Goal: Task Accomplishment & Management: Manage account settings

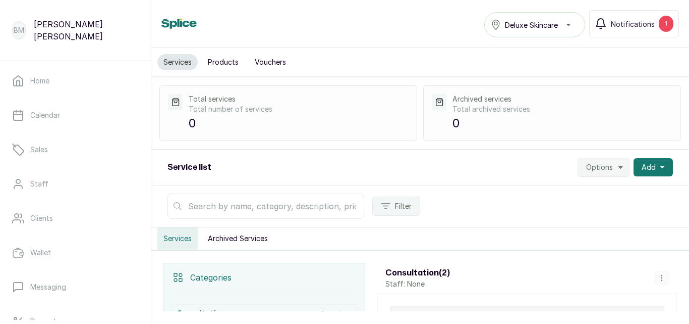
click at [605, 163] on span "Options" at bounding box center [599, 167] width 27 height 10
click at [554, 216] on span "Import Services" at bounding box center [573, 215] width 97 height 12
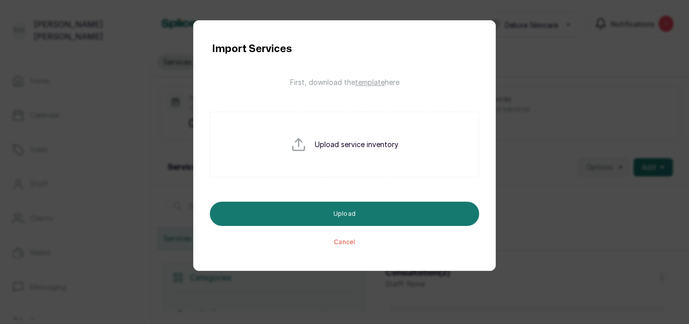
click at [337, 146] on input "file" at bounding box center [323, 160] width 65 height 48
type input "C:\fakepath\View_Customers_1735723101057new.csv"
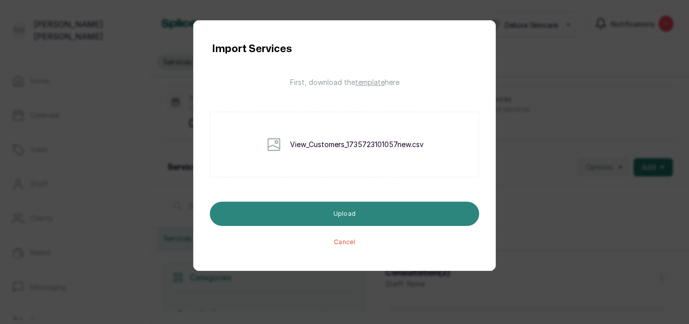
click at [435, 213] on button "Upload" at bounding box center [345, 213] width 270 height 24
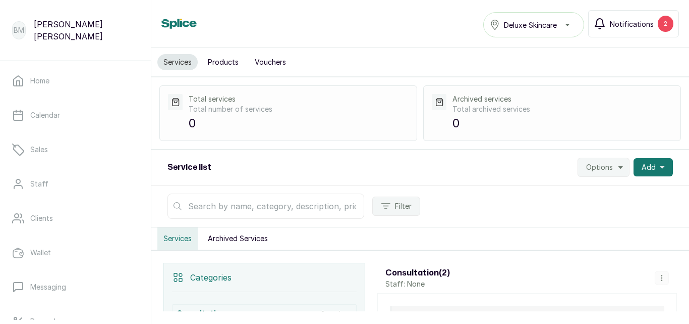
click at [644, 28] on span "Notifications" at bounding box center [632, 24] width 44 height 11
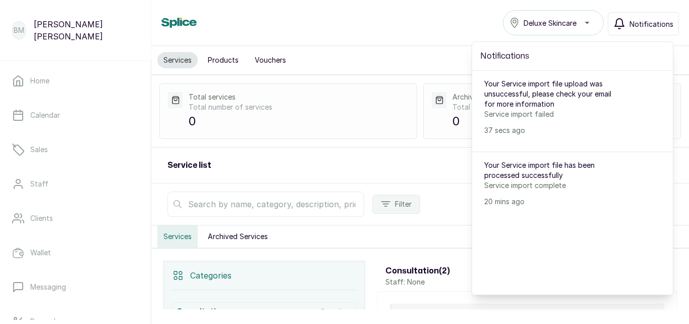
click at [408, 61] on div "Services Products Vouchers" at bounding box center [420, 60] width 538 height 29
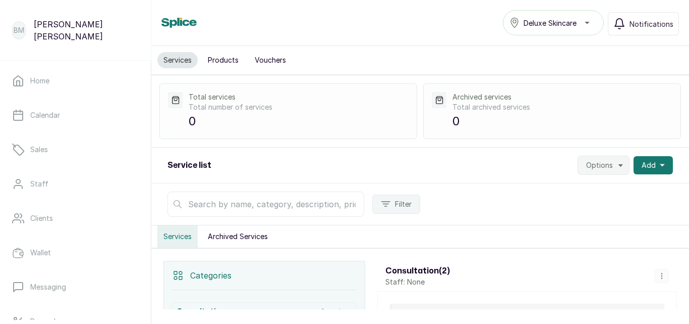
click at [595, 169] on span "Options" at bounding box center [599, 165] width 27 height 10
click at [549, 212] on span "Import Services" at bounding box center [573, 213] width 97 height 12
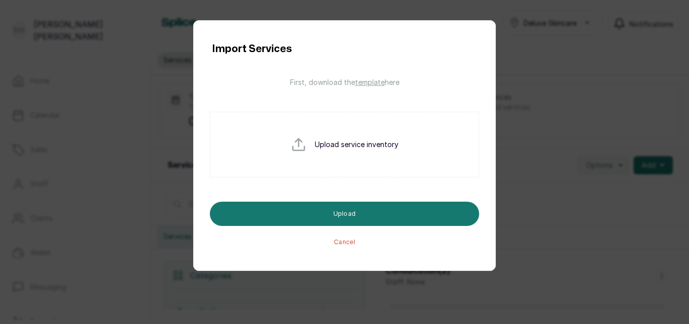
click at [356, 151] on div "Upload service inventory" at bounding box center [345, 145] width 270 height 66
click at [326, 143] on input "file" at bounding box center [323, 160] width 65 height 48
type input "C:\fakepath\View_Customers_1735723101057new.csv"
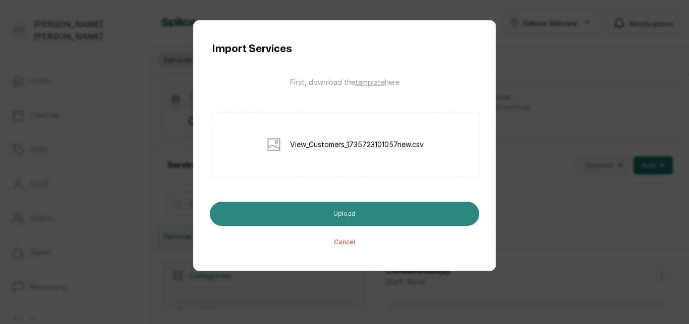
click at [396, 217] on button "Upload" at bounding box center [345, 213] width 270 height 24
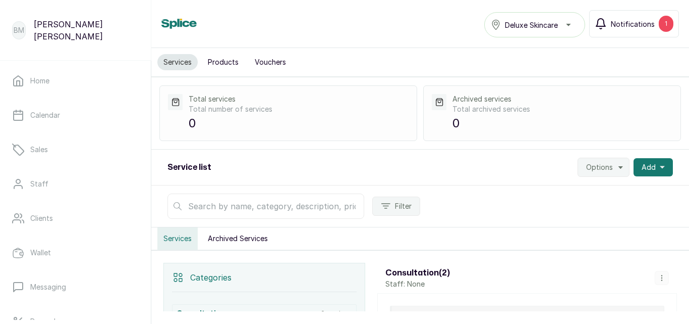
click at [633, 19] on span "Notifications" at bounding box center [633, 24] width 44 height 11
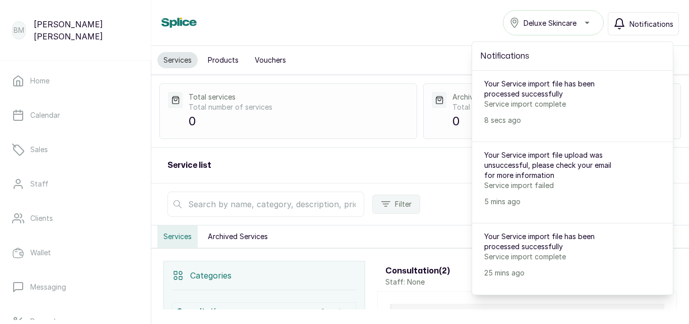
click at [381, 168] on div "Service list Options Add" at bounding box center [420, 165] width 538 height 36
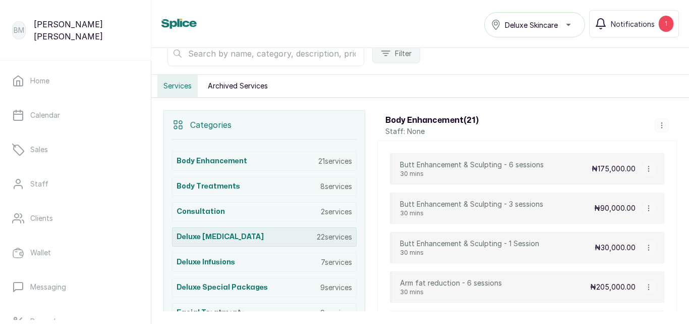
scroll to position [151, 0]
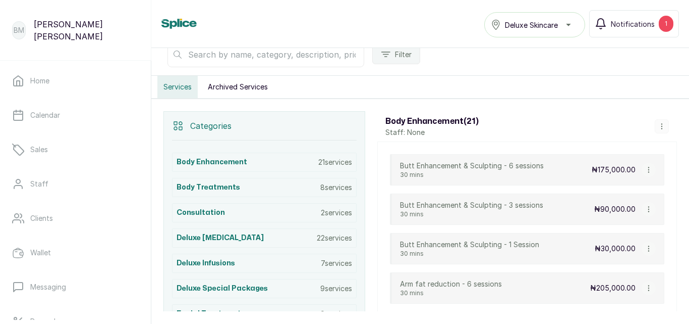
click at [232, 87] on button "Archived Services" at bounding box center [238, 87] width 72 height 22
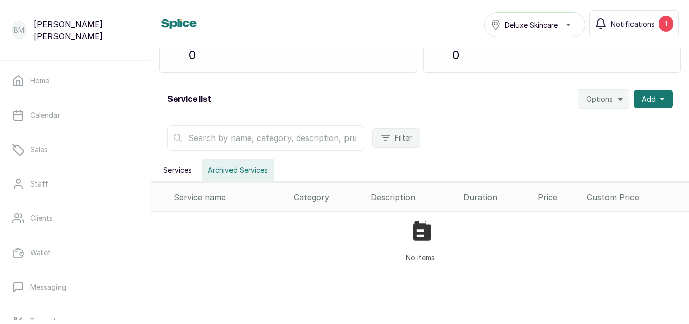
scroll to position [68, 0]
click at [182, 168] on button "Services" at bounding box center [177, 170] width 40 height 22
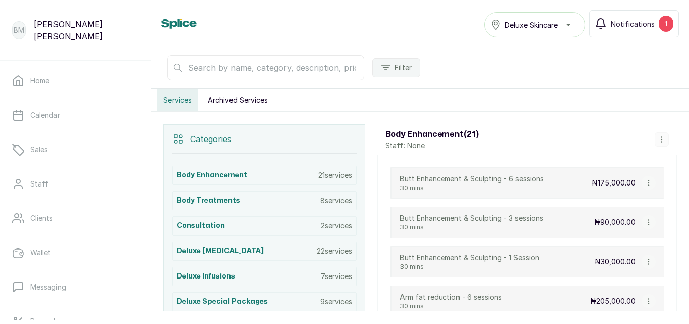
scroll to position [169, 0]
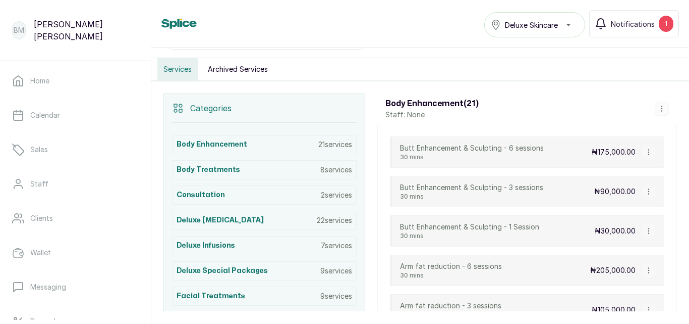
click at [659, 110] on icon "button" at bounding box center [662, 108] width 7 height 7
click at [219, 105] on p "Categories" at bounding box center [210, 108] width 41 height 12
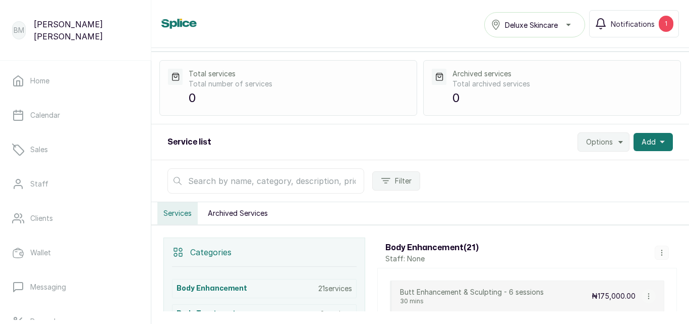
scroll to position [0, 0]
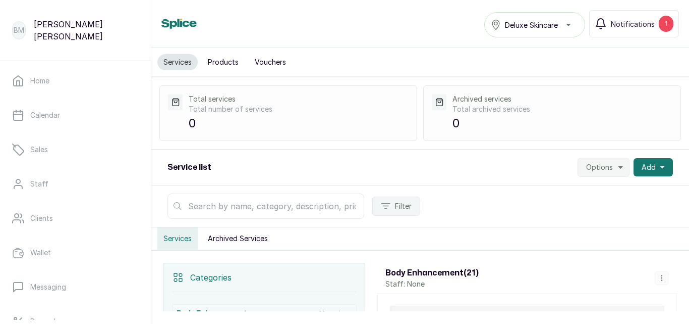
click at [619, 166] on polygon "button" at bounding box center [621, 167] width 5 height 3
click at [546, 194] on span "Settings" at bounding box center [573, 195] width 97 height 12
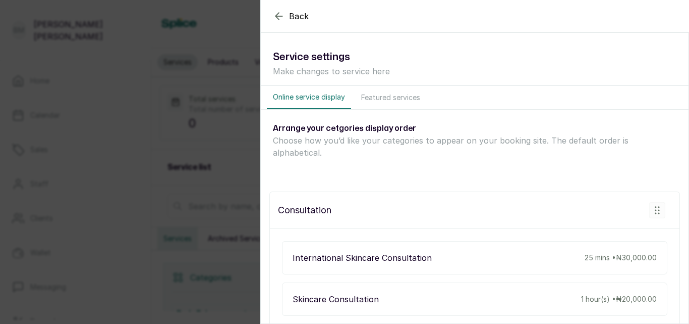
click at [384, 98] on button "Featured services" at bounding box center [390, 97] width 71 height 23
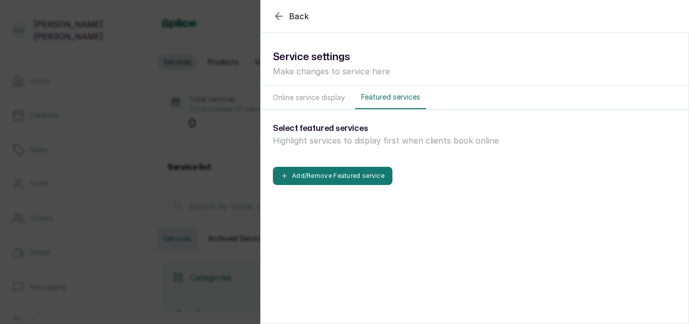
click at [325, 100] on button "Online service display" at bounding box center [309, 97] width 84 height 23
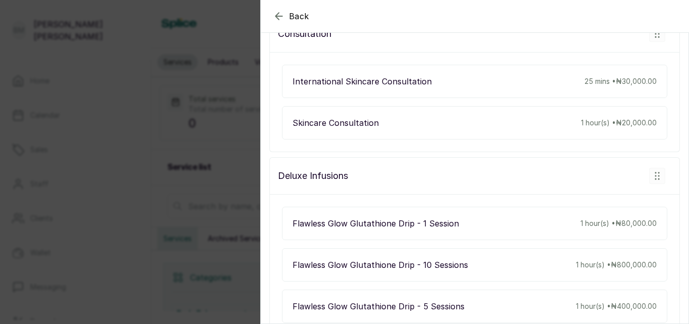
scroll to position [202, 0]
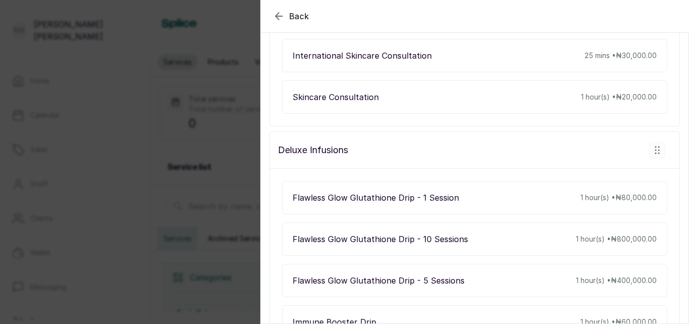
drag, startPoint x: 319, startPoint y: 139, endPoint x: 652, endPoint y: 121, distance: 333.1
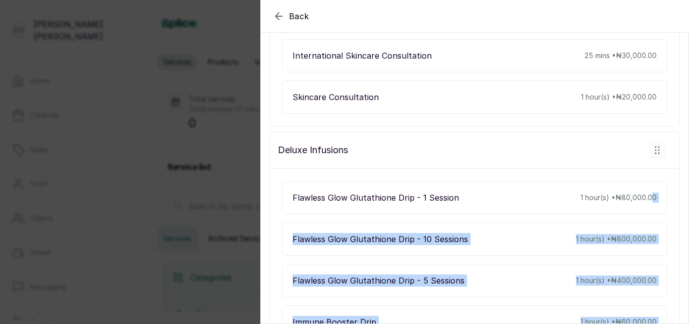
drag, startPoint x: 650, startPoint y: 156, endPoint x: 649, endPoint y: 200, distance: 43.9
drag, startPoint x: 316, startPoint y: 140, endPoint x: 286, endPoint y: 102, distance: 48.9
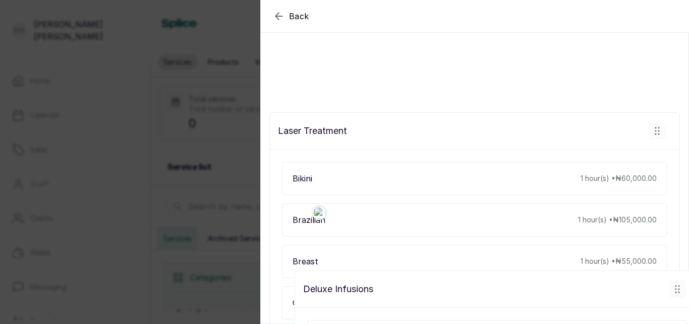
scroll to position [1009, 0]
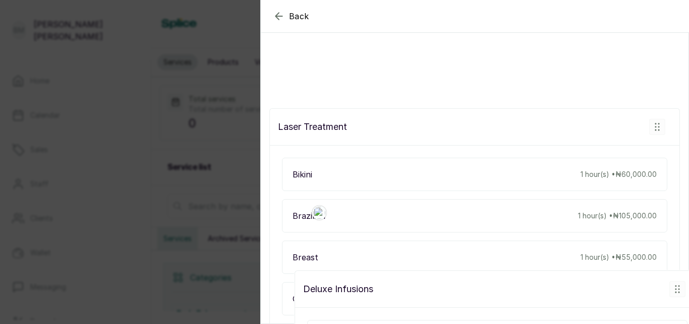
drag, startPoint x: 315, startPoint y: 141, endPoint x: 340, endPoint y: 297, distance: 157.5
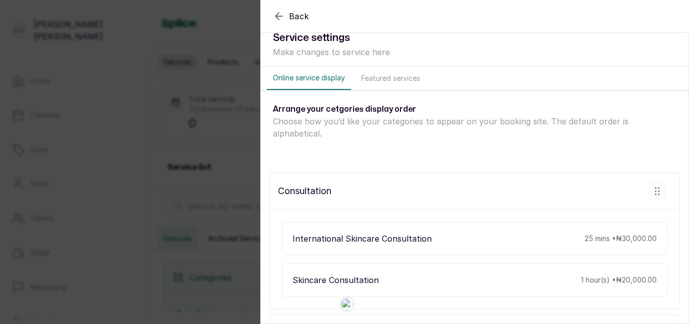
scroll to position [0, 0]
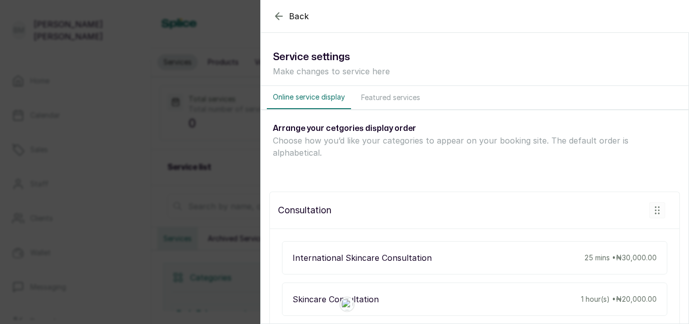
click at [393, 98] on button "Featured services" at bounding box center [390, 97] width 71 height 23
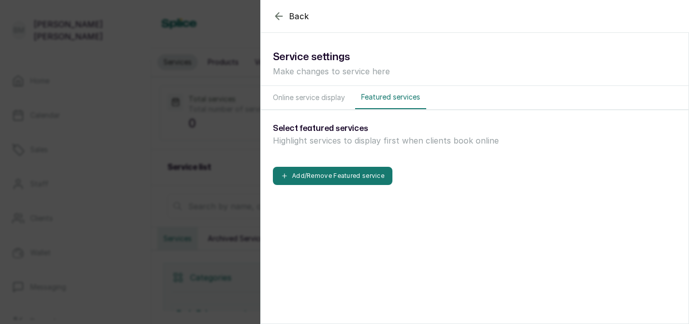
click at [332, 98] on button "Online service display" at bounding box center [309, 97] width 84 height 23
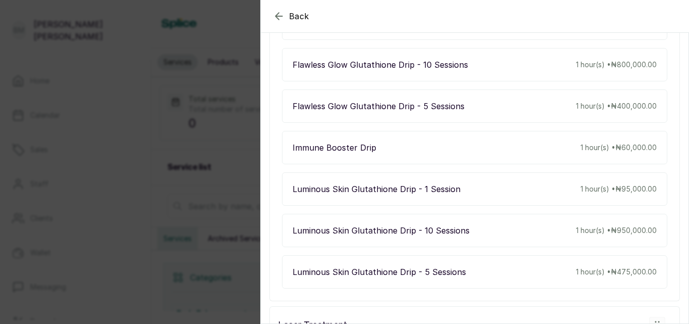
scroll to position [1009, 0]
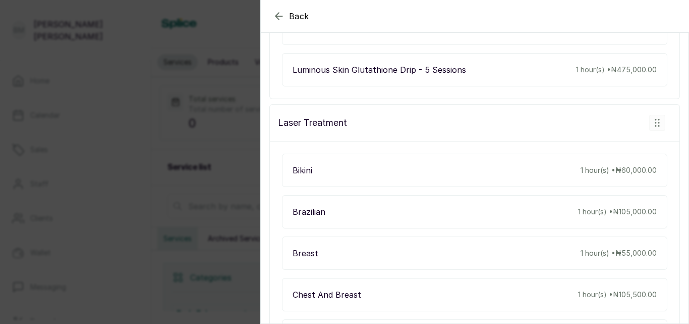
click at [278, 20] on icon "button" at bounding box center [279, 16] width 12 height 12
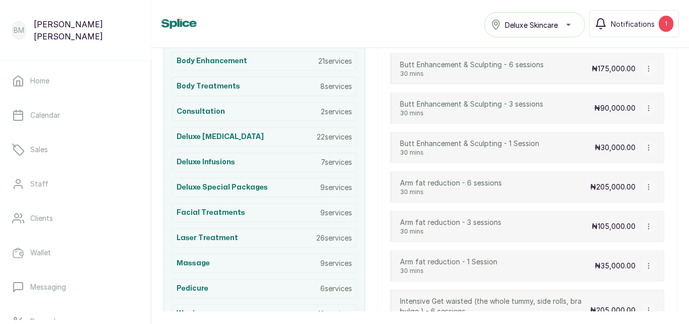
scroll to position [404, 0]
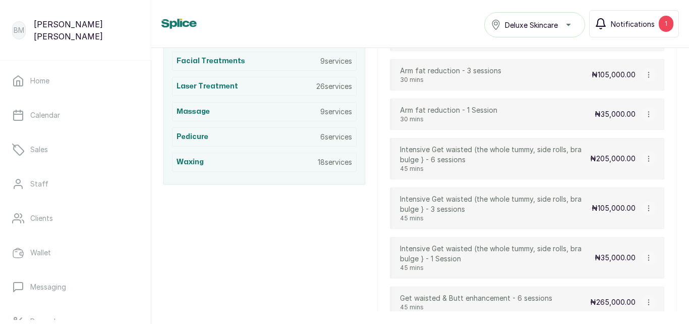
click at [637, 26] on span "Notifications" at bounding box center [633, 24] width 44 height 11
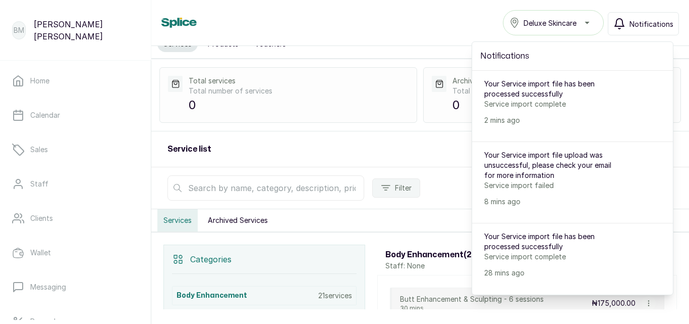
scroll to position [0, 0]
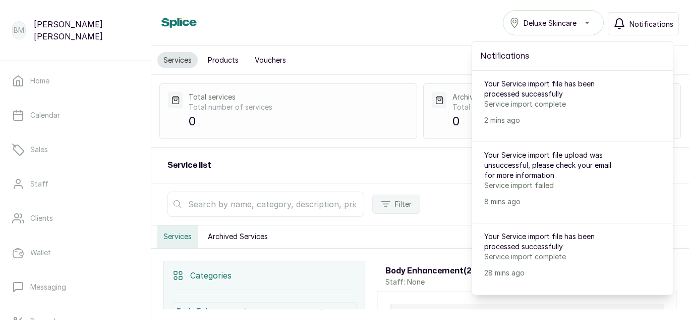
click at [422, 146] on div "Total services Total number of services 0 Archived services Total archived serv…" at bounding box center [420, 111] width 538 height 73
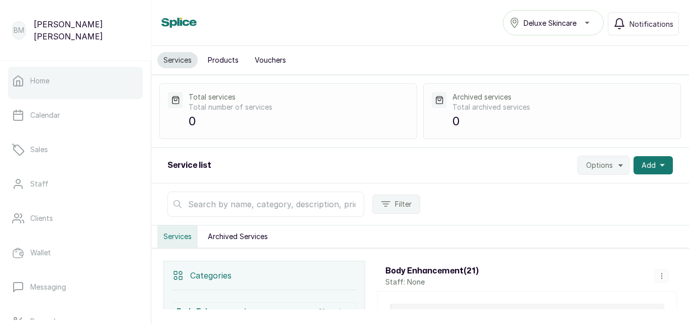
click at [48, 83] on p "Home" at bounding box center [39, 81] width 19 height 10
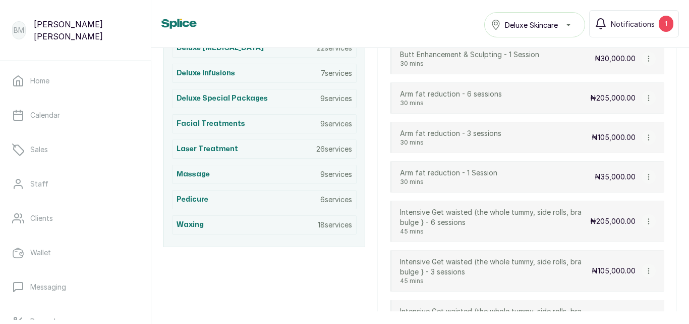
scroll to position [353, 0]
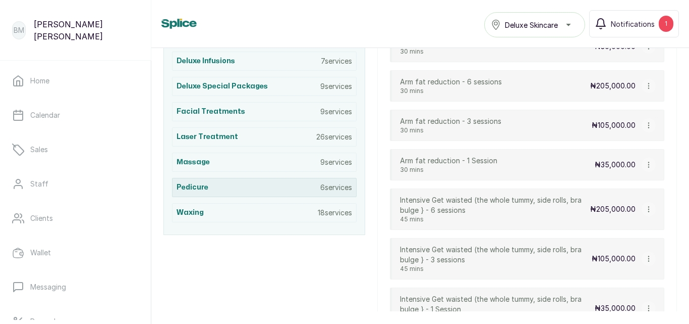
click at [257, 191] on div "Pedicure 6 services" at bounding box center [264, 187] width 185 height 19
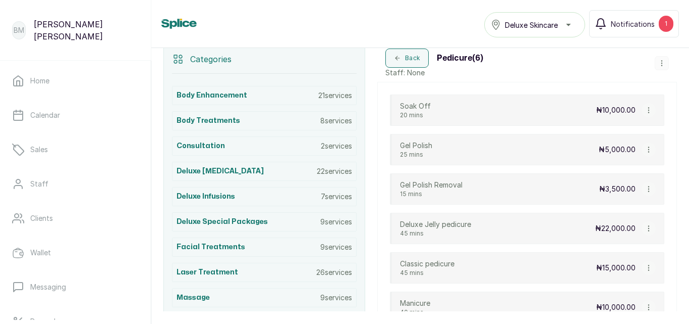
scroll to position [215, 0]
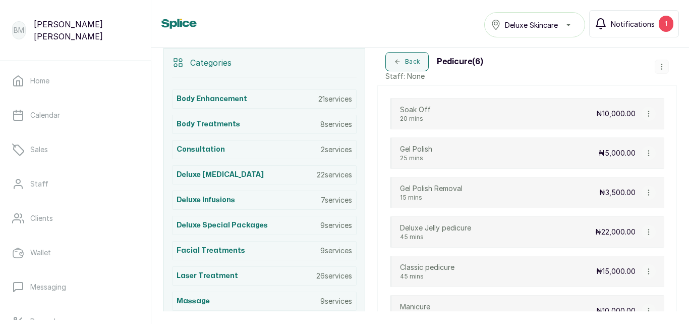
click at [625, 24] on span "Notifications" at bounding box center [633, 24] width 44 height 11
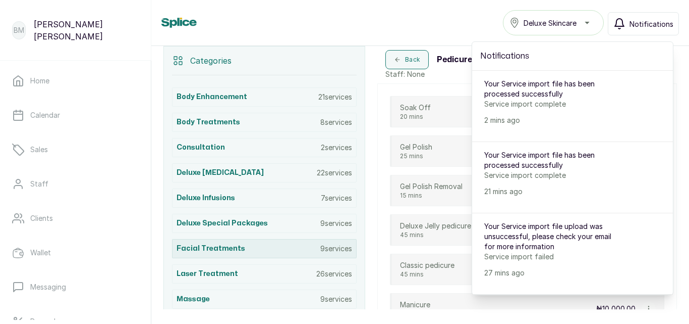
click at [233, 245] on h3 "Facial Treatments" at bounding box center [211, 248] width 69 height 10
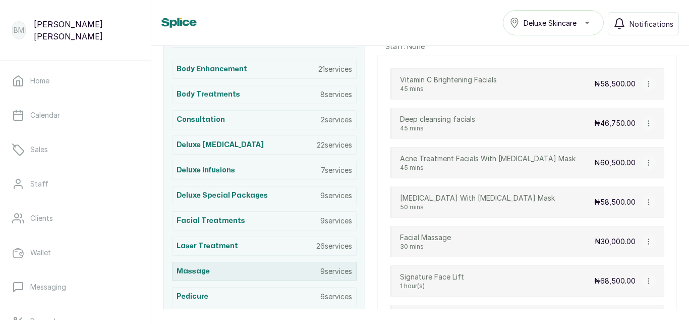
scroll to position [265, 0]
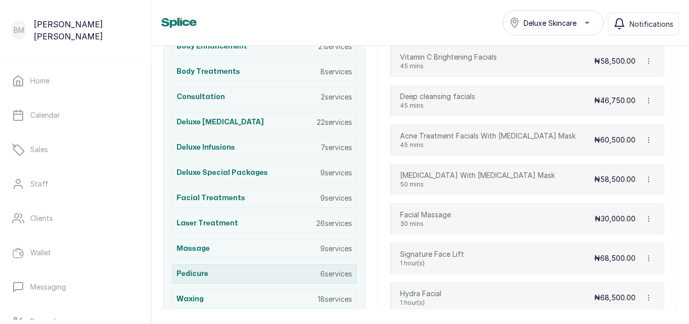
click at [222, 275] on div "Pedicure 6 services" at bounding box center [264, 273] width 185 height 19
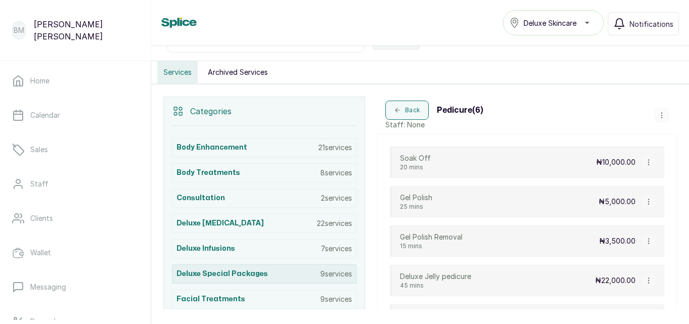
scroll to position [215, 0]
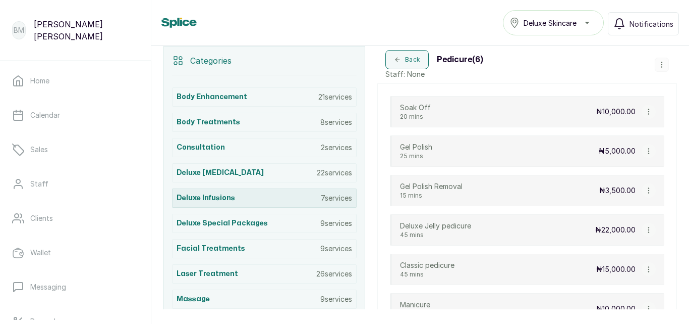
click at [240, 199] on div "Deluxe Infusions 7 services" at bounding box center [264, 197] width 185 height 19
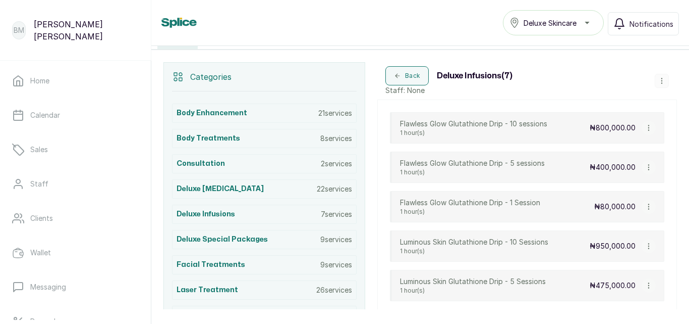
scroll to position [164, 0]
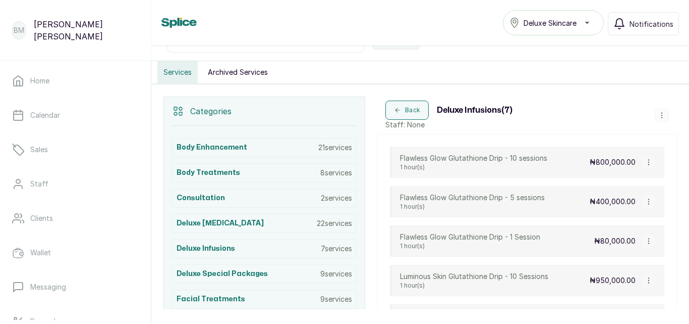
click at [380, 162] on div "Flawless Glow Glutathione Drip - 10 sessions 1 hour(s) ₦800,000.00 Flawless Glo…" at bounding box center [528, 280] width 300 height 293
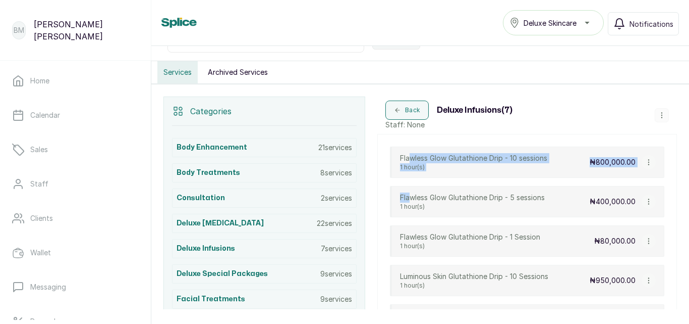
drag, startPoint x: 408, startPoint y: 159, endPoint x: 409, endPoint y: 184, distance: 24.7
click at [409, 184] on div "Flawless Glow Glutathione Drip - 10 sessions 1 hour(s) ₦800,000.00 Flawless Glo…" at bounding box center [528, 280] width 300 height 293
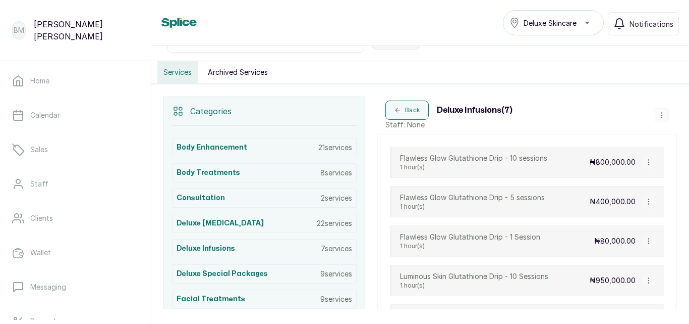
click at [449, 125] on p "Staff: None" at bounding box center [449, 125] width 127 height 10
click at [657, 111] on button "button" at bounding box center [662, 115] width 14 height 14
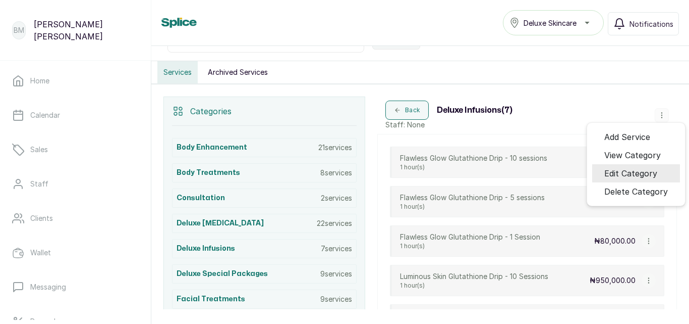
click at [643, 174] on span "Edit Category" at bounding box center [631, 173] width 53 height 12
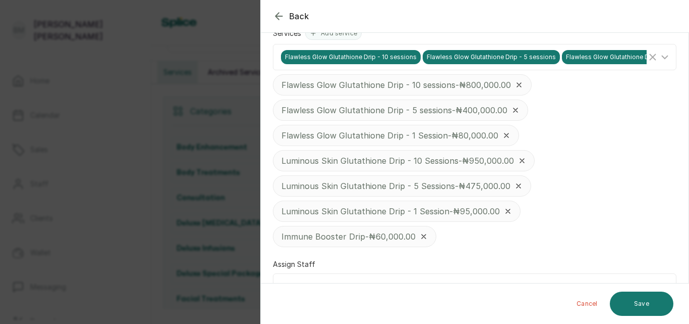
scroll to position [252, 0]
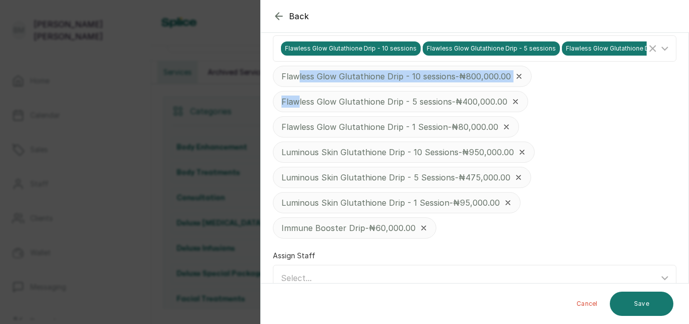
drag, startPoint x: 297, startPoint y: 74, endPoint x: 297, endPoint y: 92, distance: 17.7
click at [297, 92] on div "Flawless Glow Glutathione Drip - 10 sessions - ₦800,000.00 Flawless Glow Glutat…" at bounding box center [475, 152] width 404 height 173
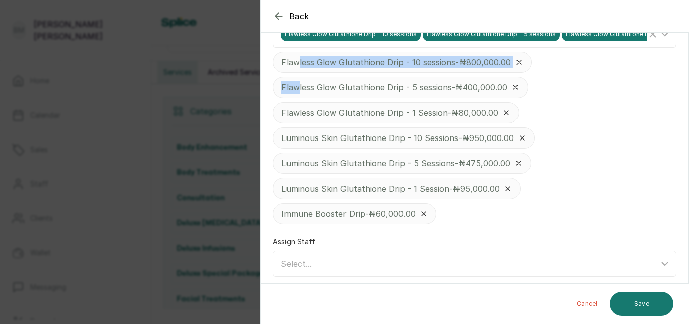
scroll to position [273, 0]
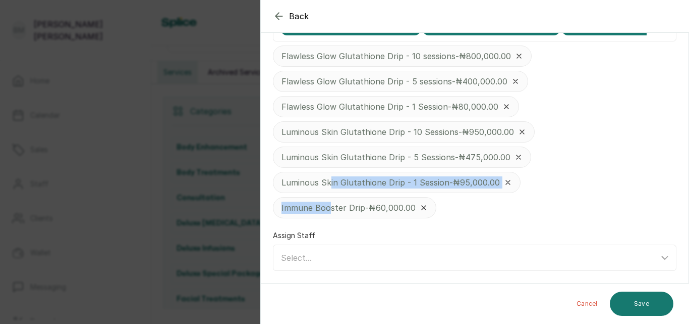
drag, startPoint x: 327, startPoint y: 206, endPoint x: 329, endPoint y: 173, distance: 33.9
click at [329, 173] on div "Flawless Glow Glutathione Drip - 10 sessions - ₦800,000.00 Flawless Glow Glutat…" at bounding box center [475, 131] width 404 height 173
click at [517, 217] on div "Flawless Glow Glutathione Drip - 10 sessions - ₦800,000.00 Flawless Glow Glutat…" at bounding box center [475, 131] width 404 height 173
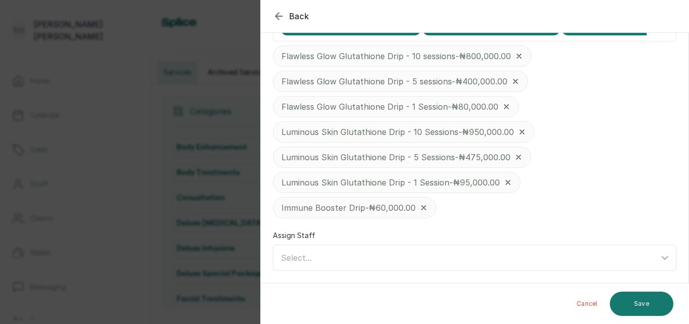
click at [491, 254] on div "Select..." at bounding box center [470, 257] width 378 height 12
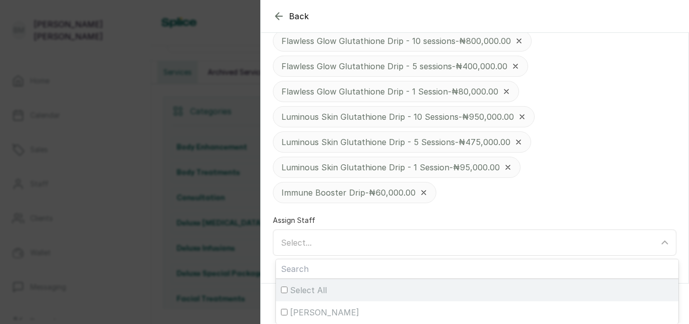
click at [445, 290] on div "Select All" at bounding box center [477, 290] width 393 height 12
click at [288, 290] on input "Select All" at bounding box center [284, 289] width 7 height 7
checkbox input "true"
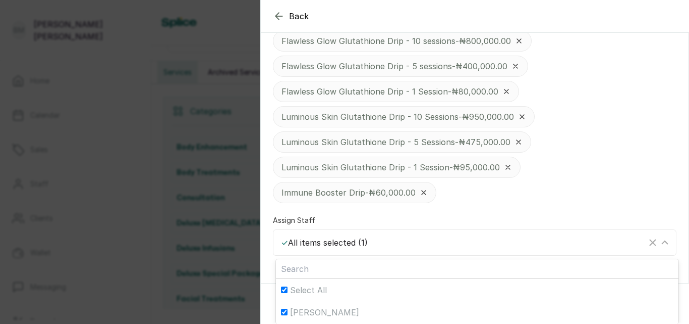
scroll to position [273, 0]
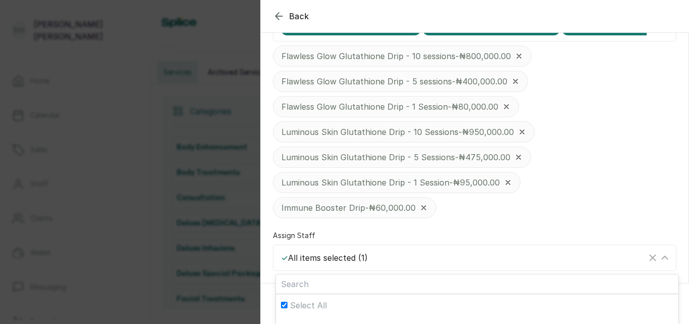
click at [588, 158] on div "Flawless Glow Glutathione Drip - 10 sessions - ₦800,000.00 Flawless Glow Glutat…" at bounding box center [475, 131] width 404 height 173
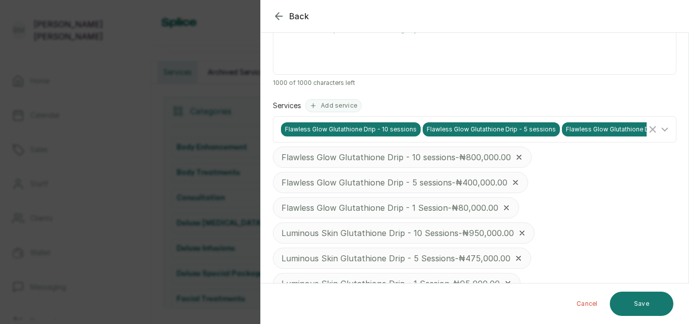
click at [305, 184] on p "Flawless Glow Glutathione Drip - 5 sessions - ₦400,000.00" at bounding box center [395, 182] width 226 height 12
click at [311, 206] on p "Luminous Skin Glutathione Drip - 10 Sessions - ₦950,000.00" at bounding box center [398, 207] width 233 height 12
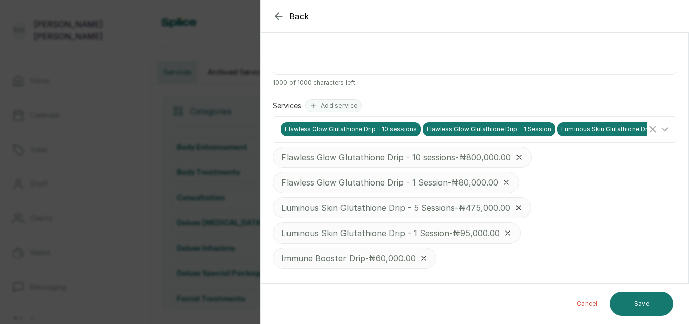
click at [317, 179] on p "Flawless Glow Glutathione Drip - 1 Session - ₦80,000.00" at bounding box center [390, 182] width 217 height 12
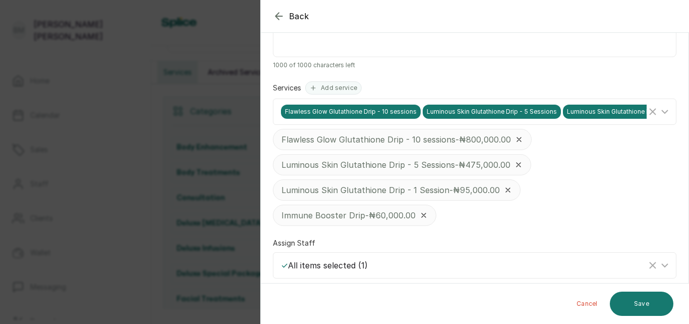
scroll to position [197, 0]
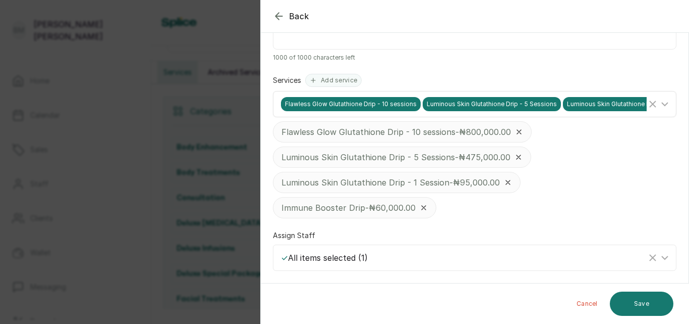
click at [661, 100] on icon at bounding box center [665, 104] width 12 height 12
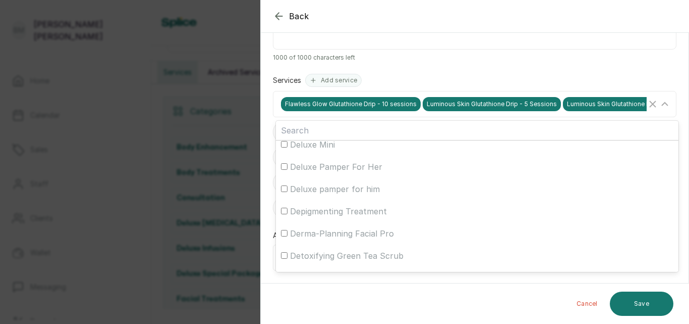
scroll to position [908, 0]
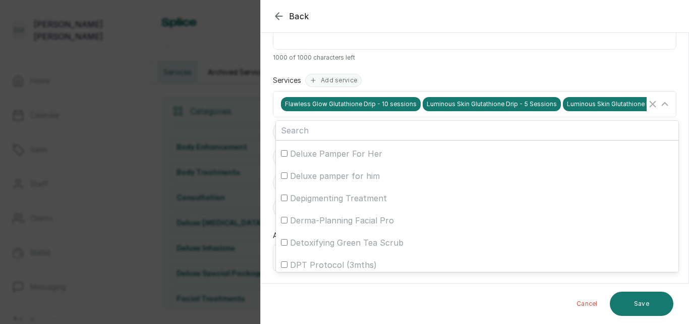
click at [548, 69] on div "Assigned staff can perform all services within this category Assigned staff can…" at bounding box center [475, 79] width 428 height 406
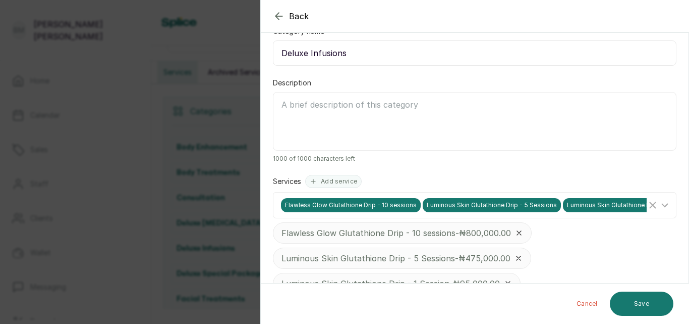
scroll to position [197, 0]
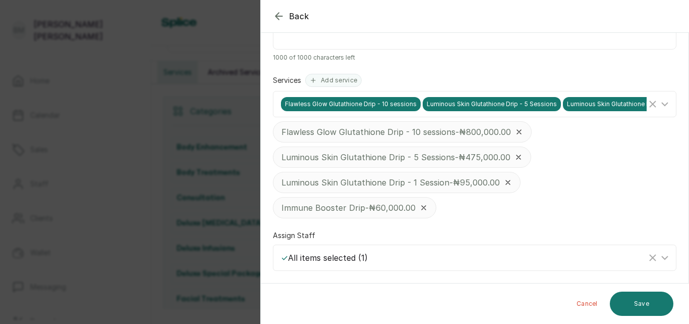
click at [470, 208] on div "Flawless Glow Glutathione Drip - 10 sessions - ₦800,000.00 Luminous Skin Glutat…" at bounding box center [475, 169] width 404 height 97
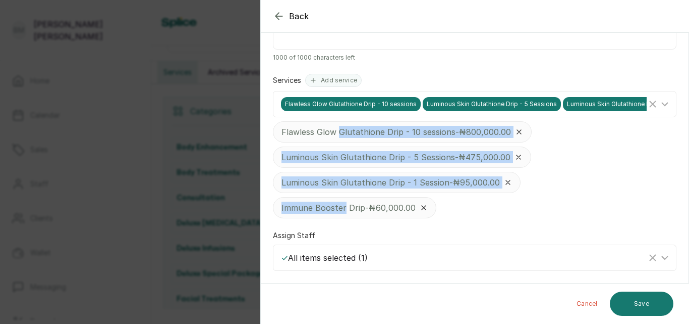
drag, startPoint x: 343, startPoint y: 204, endPoint x: 341, endPoint y: 121, distance: 82.8
click at [341, 121] on div "Flawless Glow Glutathione Drip - 10 sessions - ₦800,000.00 Luminous Skin Glutat…" at bounding box center [475, 169] width 404 height 97
click at [508, 214] on div "Flawless Glow Glutathione Drip - 10 sessions - ₦800,000.00 Luminous Skin Glutat…" at bounding box center [475, 169] width 404 height 97
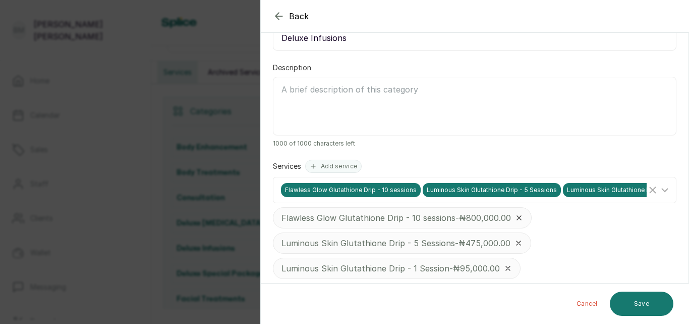
scroll to position [96, 0]
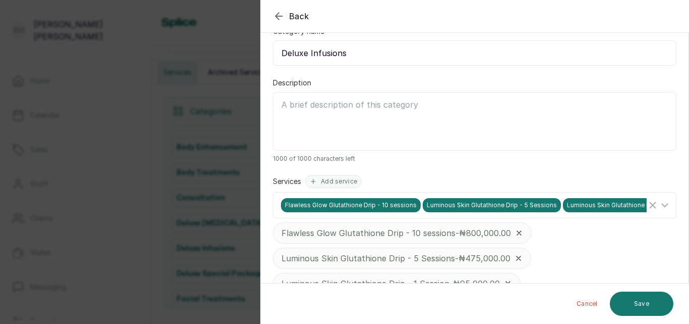
click at [591, 302] on button "Cancel" at bounding box center [587, 303] width 37 height 24
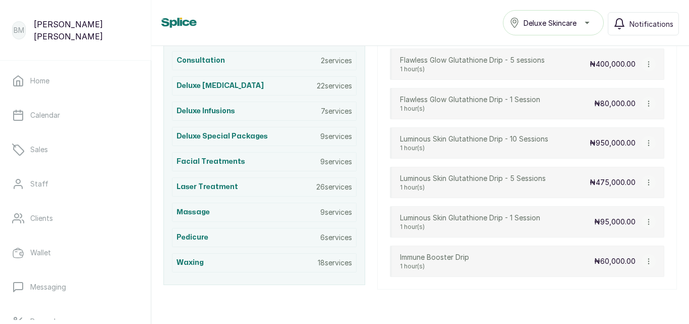
scroll to position [315, 0]
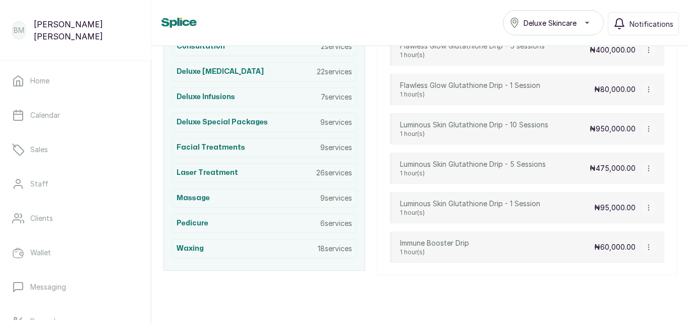
click at [486, 244] on div "Immune Booster Drip 1 hour(s) ₦60,000.00" at bounding box center [527, 246] width 275 height 31
click at [598, 247] on p "₦60,000.00" at bounding box center [615, 247] width 41 height 10
click at [381, 240] on div "Flawless Glow Glutathione Drip - 10 sessions 1 hour(s) ₦800,000.00 Flawless Glo…" at bounding box center [528, 128] width 300 height 293
click at [423, 248] on p "1 hour(s)" at bounding box center [434, 252] width 69 height 8
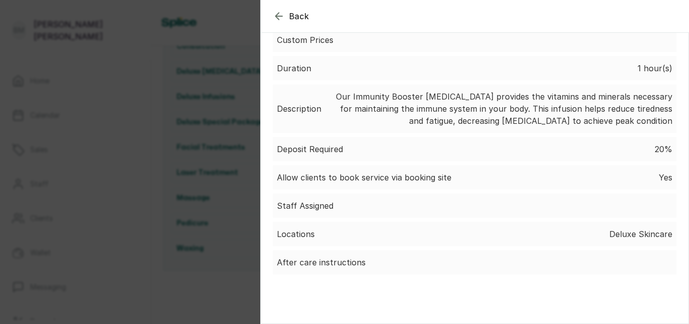
scroll to position [118, 0]
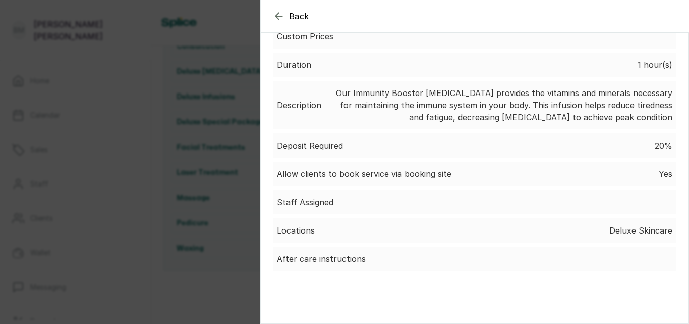
click at [353, 295] on section "Back Service View service Name Immune Booster Drip Price ₦60,000.00 Custom Pric…" at bounding box center [474, 162] width 429 height 324
click at [366, 260] on p "After care instructions" at bounding box center [376, 258] width 198 height 12
click at [380, 230] on div "Locations Deluxe Skincare" at bounding box center [475, 230] width 404 height 24
click at [371, 202] on div "Staff Assigned" at bounding box center [475, 202] width 404 height 24
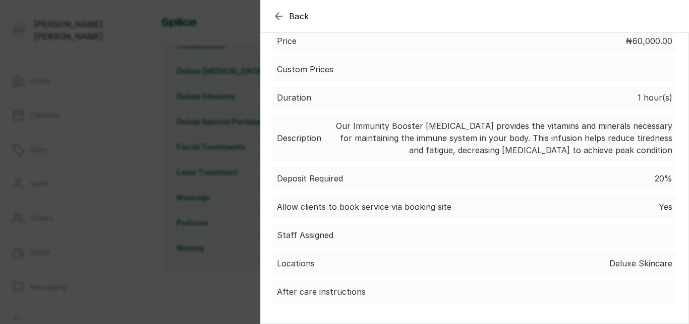
scroll to position [67, 0]
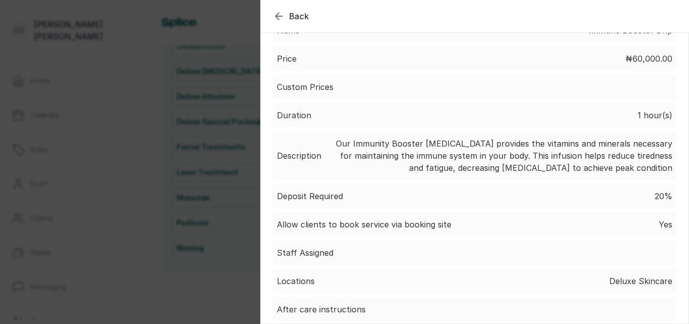
click at [398, 202] on div "Deposit Required 20%" at bounding box center [475, 196] width 404 height 24
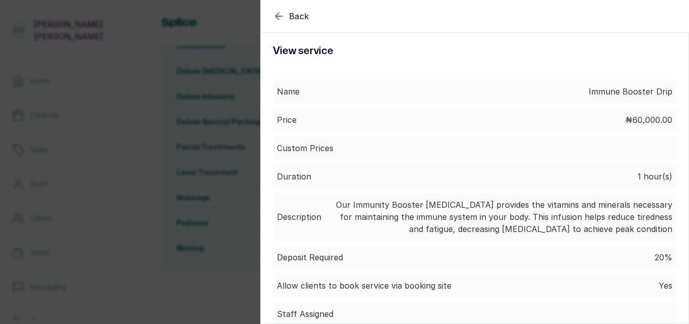
scroll to position [0, 0]
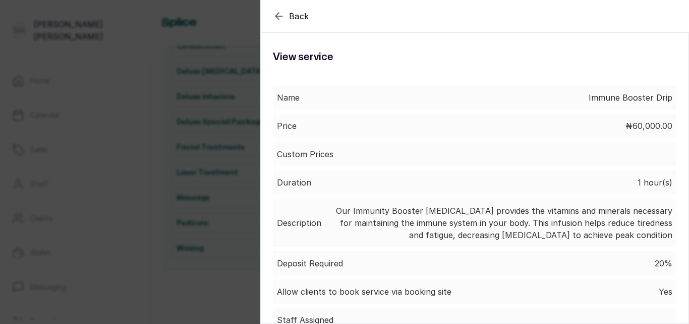
click at [597, 99] on p "Immune Booster Drip" at bounding box center [631, 97] width 84 height 12
click at [597, 129] on div "Price ₦60,000.00" at bounding box center [475, 126] width 404 height 24
click at [279, 15] on icon "button" at bounding box center [279, 16] width 12 height 12
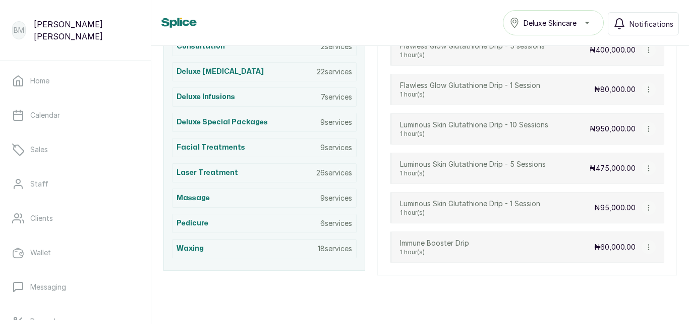
click at [646, 207] on icon "button" at bounding box center [649, 207] width 7 height 7
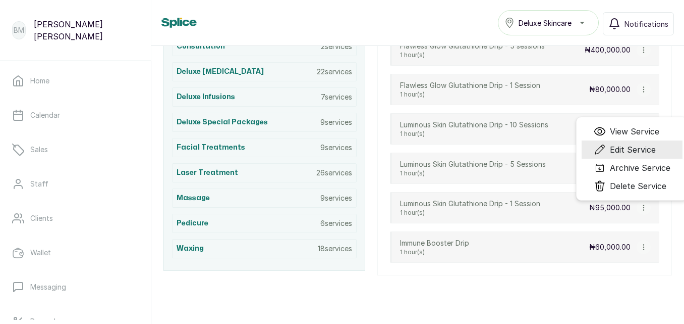
click at [632, 147] on span "Edit Service" at bounding box center [633, 149] width 46 height 12
select select "fixed"
select select "percentage"
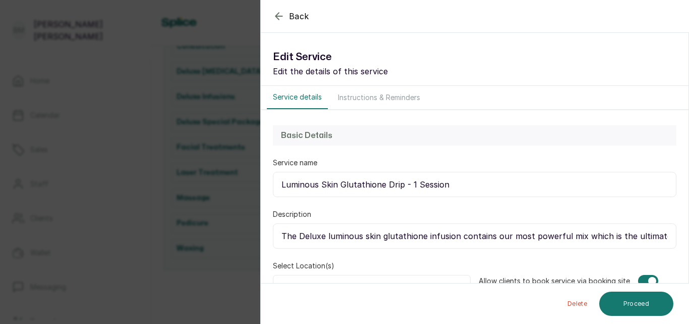
type input "The Deluxe luminous skin glutathione infusion contains our most powerful mix wh…"
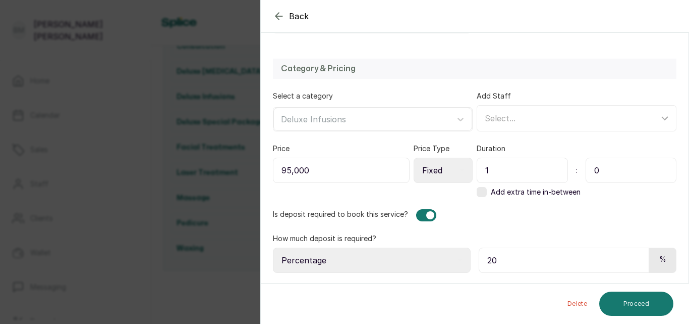
scroll to position [217, 0]
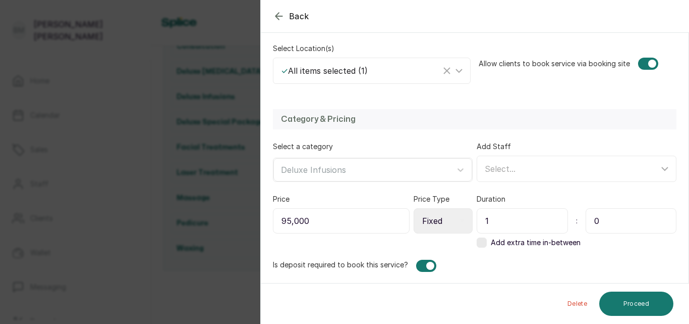
click at [599, 221] on input "0" at bounding box center [631, 220] width 91 height 25
click at [542, 223] on input "1" at bounding box center [522, 220] width 91 height 25
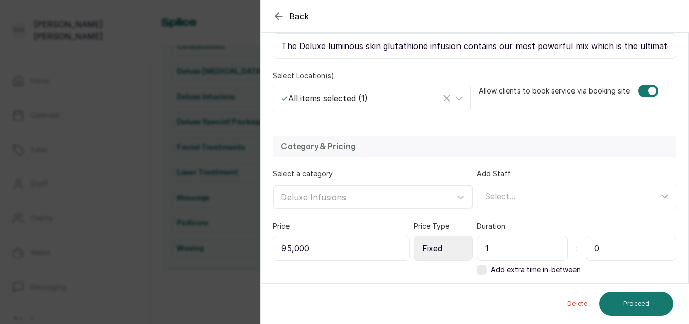
scroll to position [167, 0]
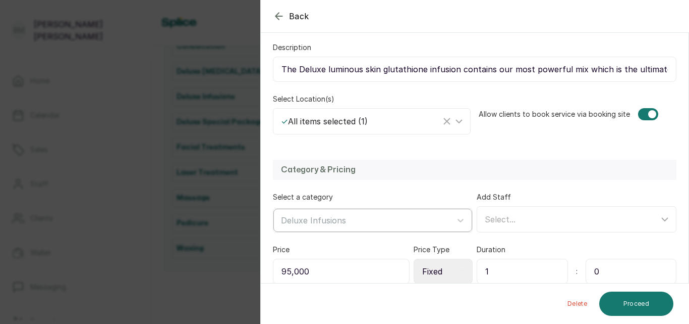
click at [387, 223] on div at bounding box center [364, 219] width 166 height 13
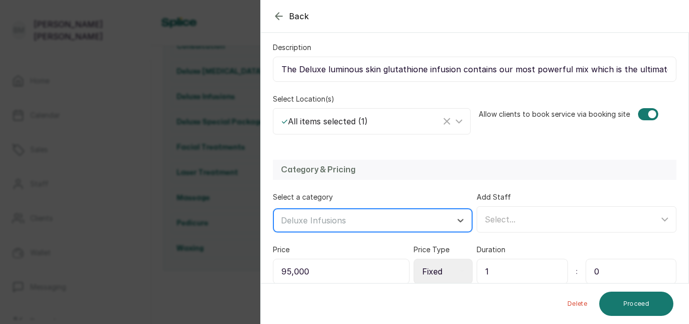
click at [387, 223] on div at bounding box center [364, 219] width 166 height 13
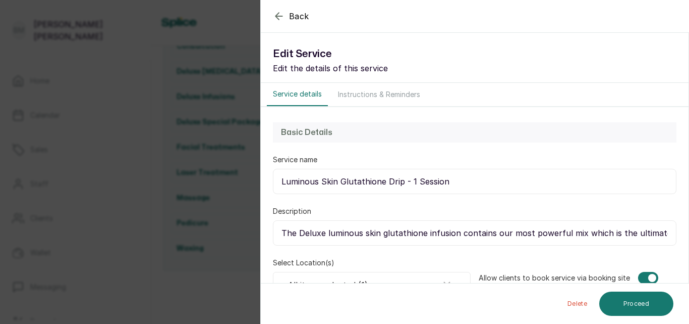
scroll to position [0, 0]
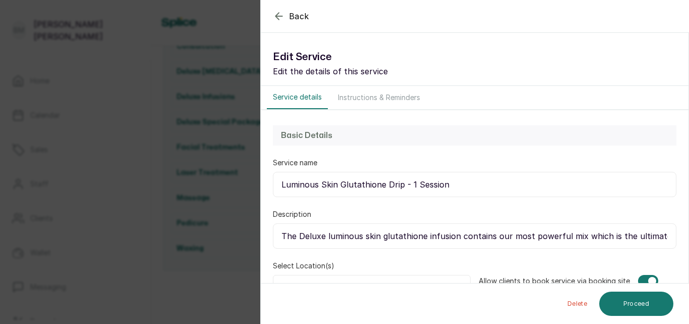
click at [410, 95] on button "Instructions & Reminders" at bounding box center [379, 97] width 94 height 23
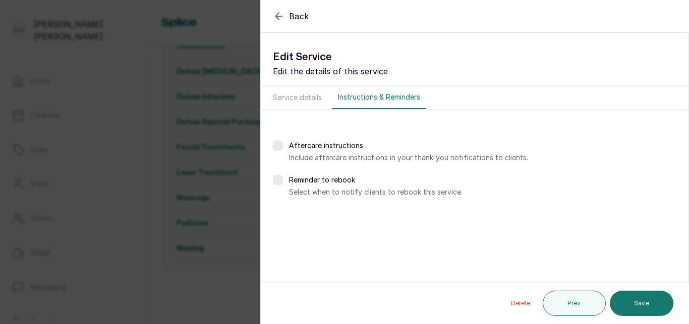
click at [302, 101] on button "Service details" at bounding box center [297, 97] width 61 height 23
select select "fixed"
select select "percentage"
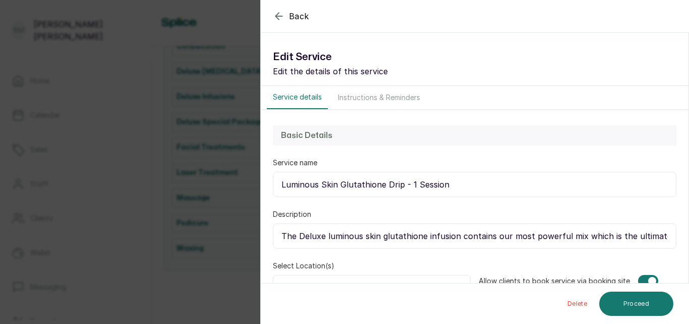
click at [280, 19] on icon "button" at bounding box center [279, 16] width 12 height 12
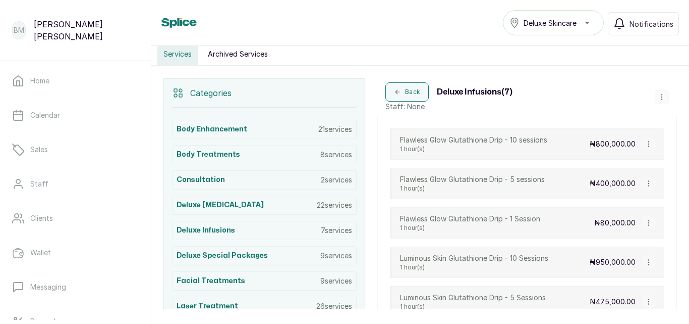
scroll to position [164, 0]
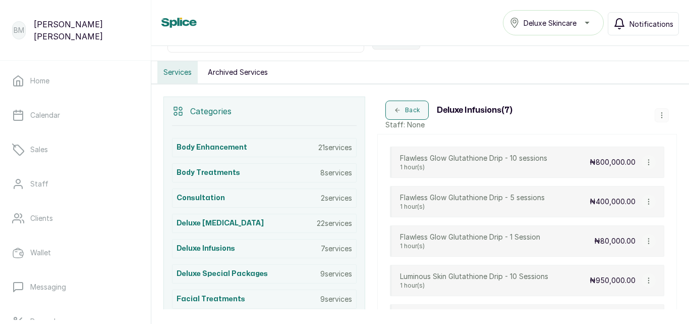
click at [659, 20] on span "Notifications" at bounding box center [652, 24] width 44 height 11
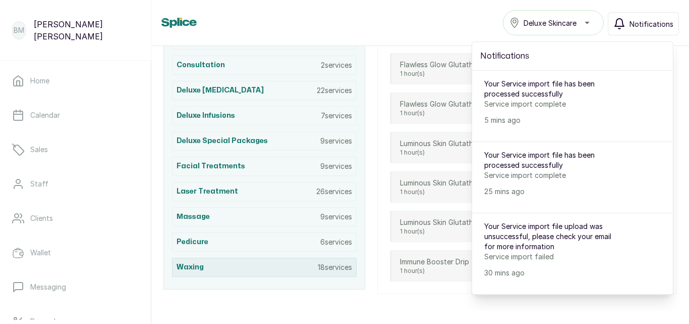
scroll to position [315, 0]
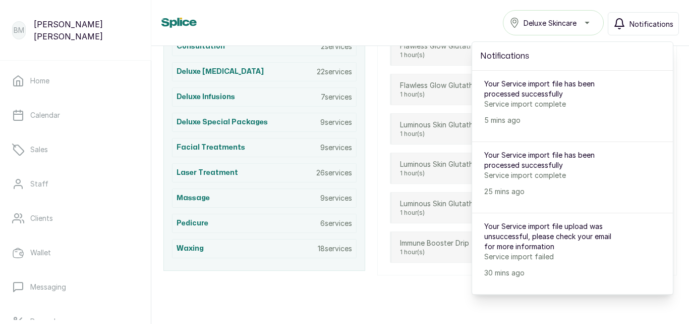
click at [471, 23] on div "Services Deluxe Skincare Notifications Notifications Your Service import file h…" at bounding box center [421, 22] width 518 height 25
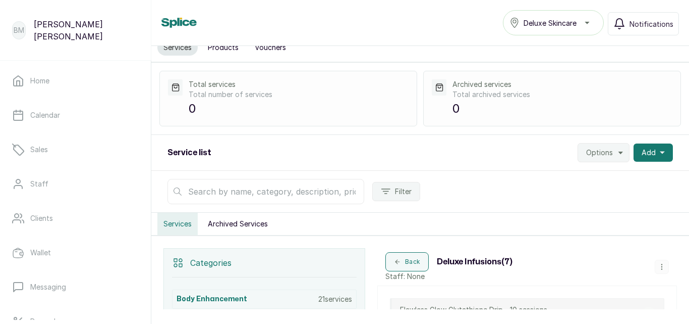
scroll to position [0, 0]
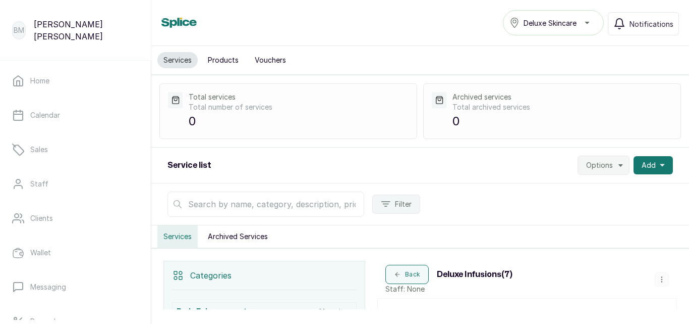
click at [598, 165] on span "Options" at bounding box center [599, 165] width 27 height 10
click at [558, 190] on span "Settings" at bounding box center [573, 193] width 97 height 12
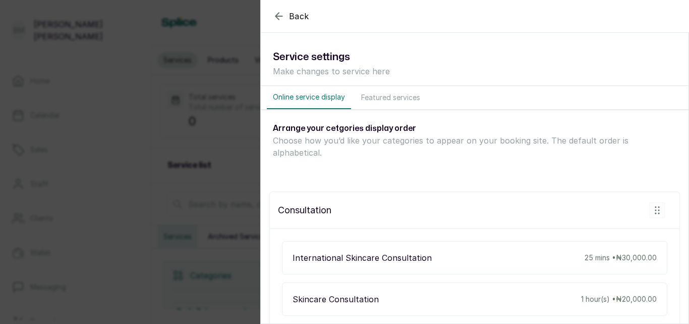
click at [405, 96] on button "Featured services" at bounding box center [390, 97] width 71 height 23
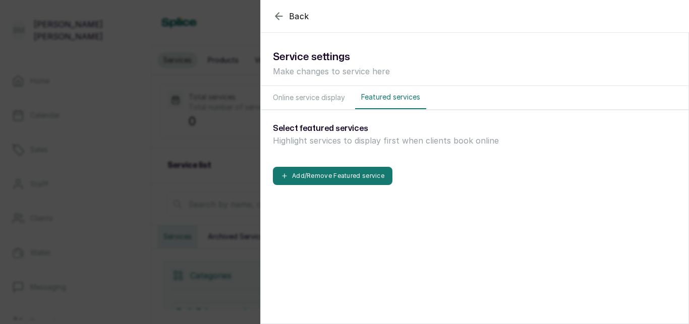
click at [330, 98] on button "Online service display" at bounding box center [309, 97] width 84 height 23
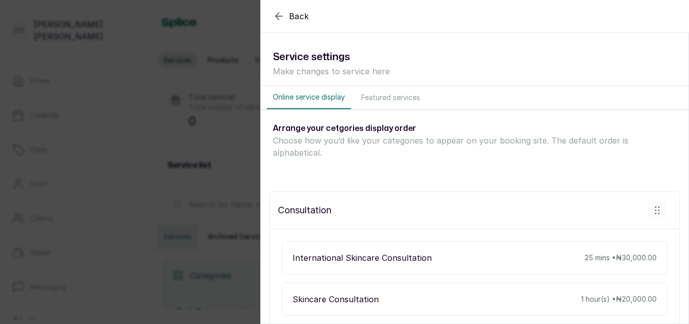
click at [282, 16] on icon "button" at bounding box center [279, 16] width 7 height 7
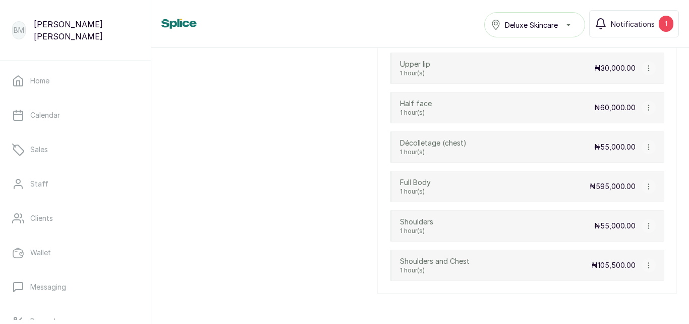
scroll to position [4593, 0]
